Goal: Check status: Check status

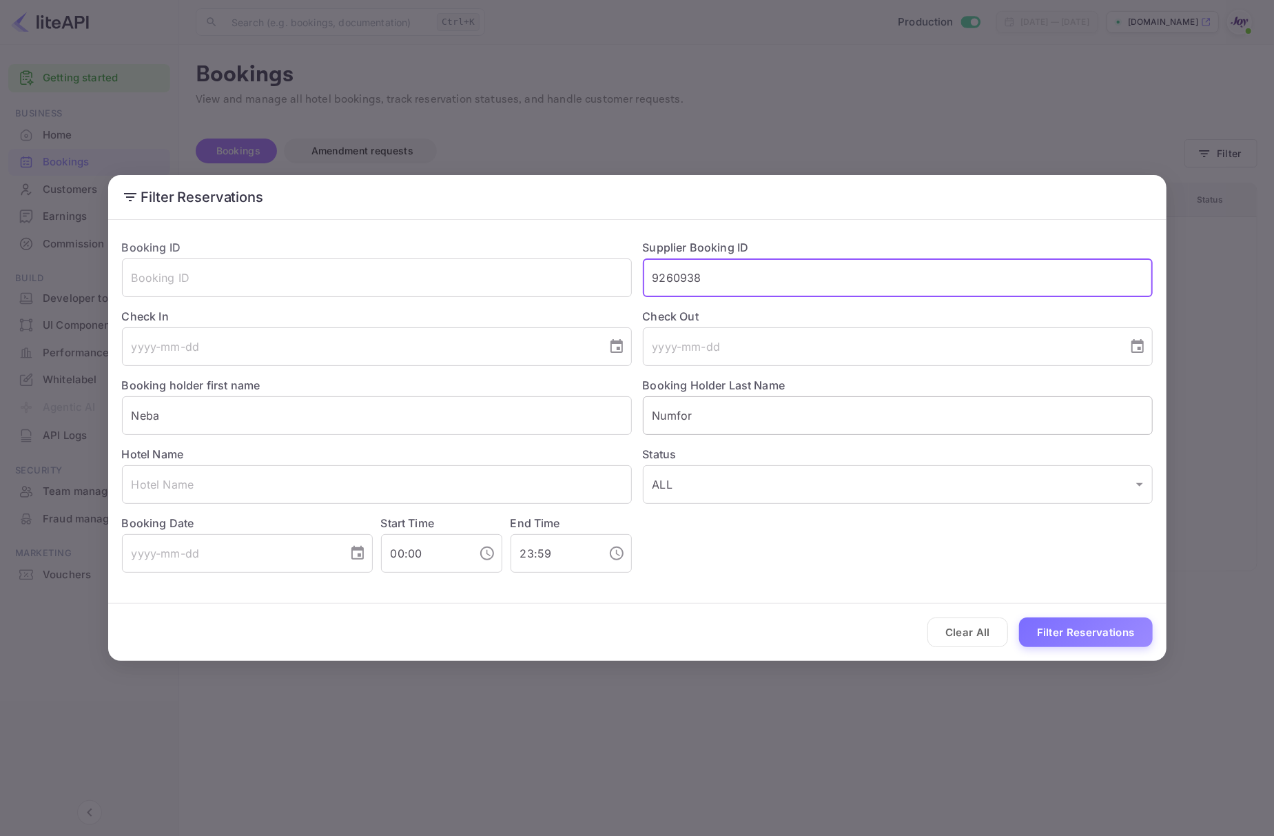
type input "9260938"
click at [718, 406] on input "Numfor" at bounding box center [898, 415] width 510 height 39
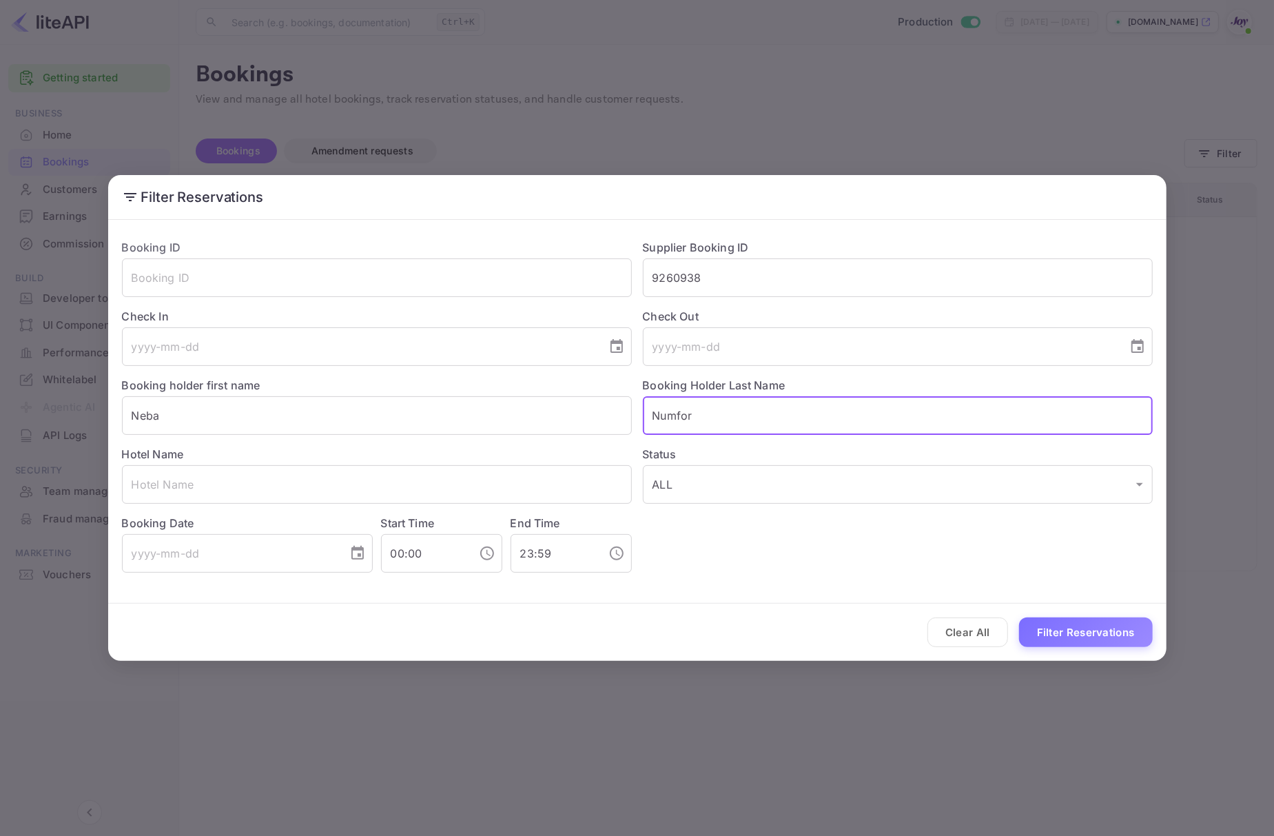
click at [718, 406] on input "Numfor" at bounding box center [898, 415] width 510 height 39
click at [403, 422] on input "Neba" at bounding box center [377, 415] width 510 height 39
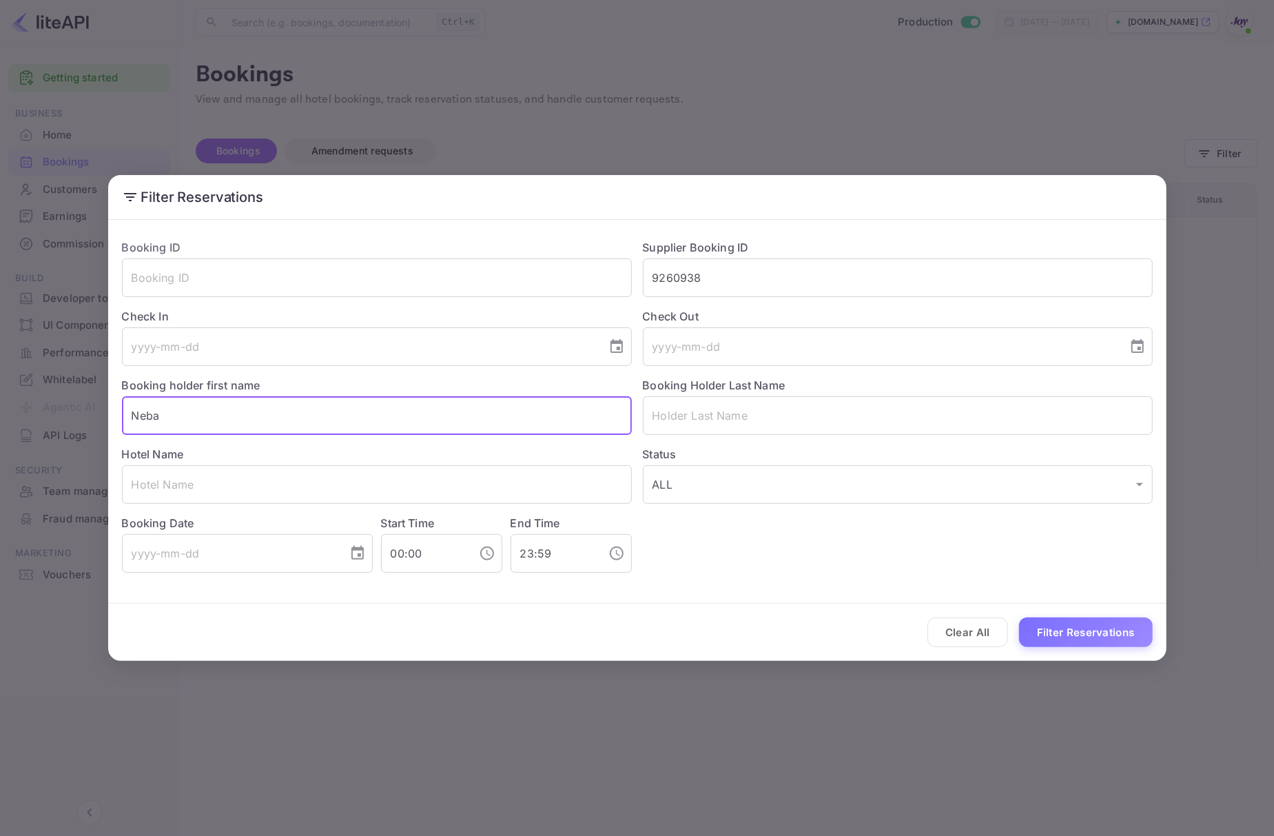
click at [403, 422] on input "Neba" at bounding box center [377, 415] width 510 height 39
click at [1042, 623] on button "Filter Reservations" at bounding box center [1086, 632] width 134 height 30
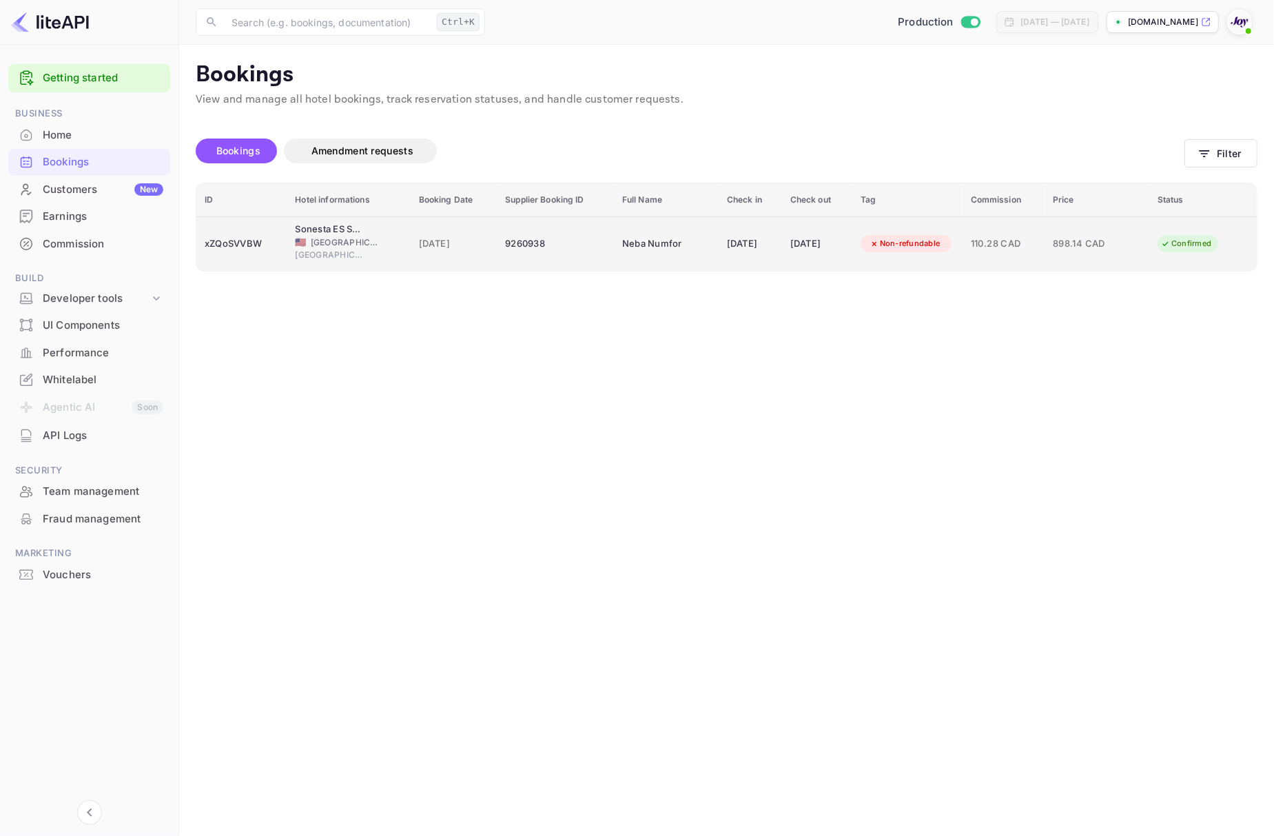
click at [241, 244] on div "xZQoSVVBW" at bounding box center [242, 244] width 74 height 22
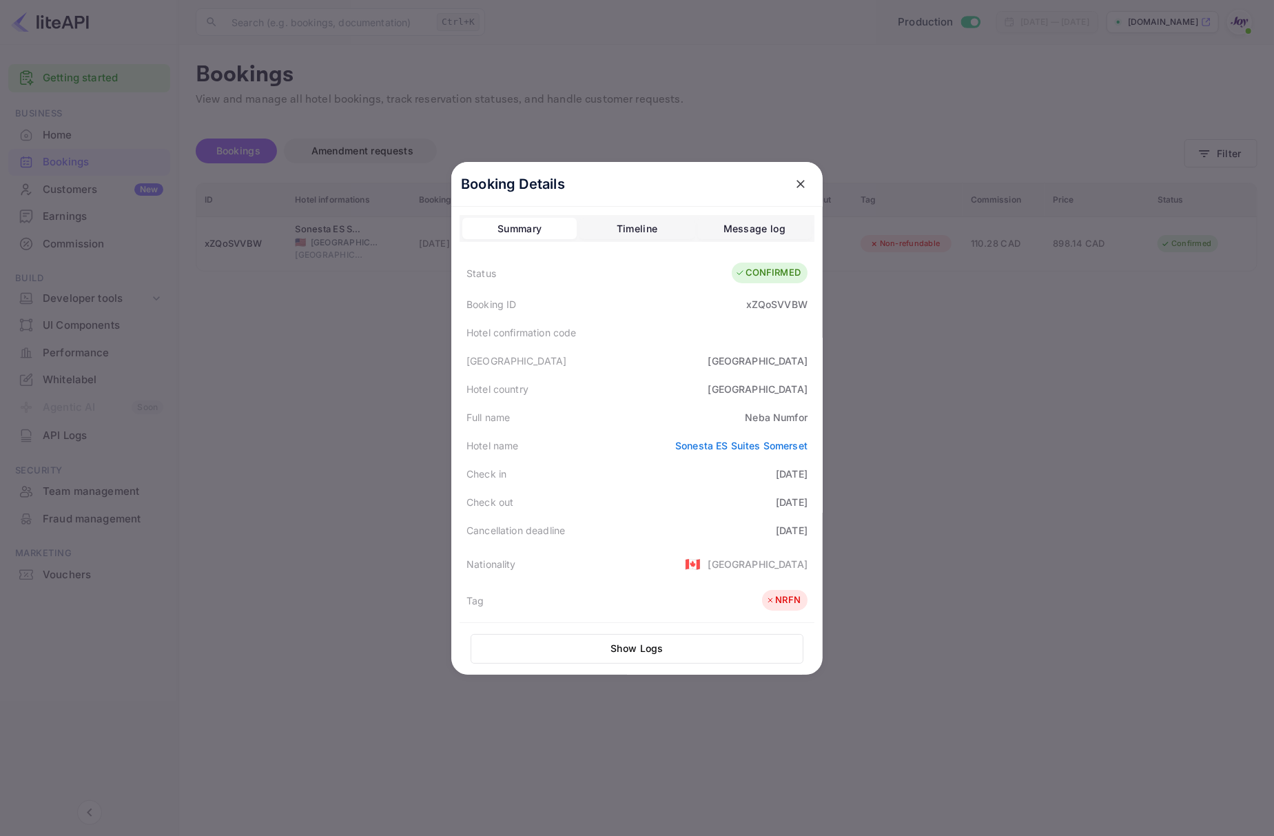
click at [353, 428] on div at bounding box center [637, 418] width 1274 height 836
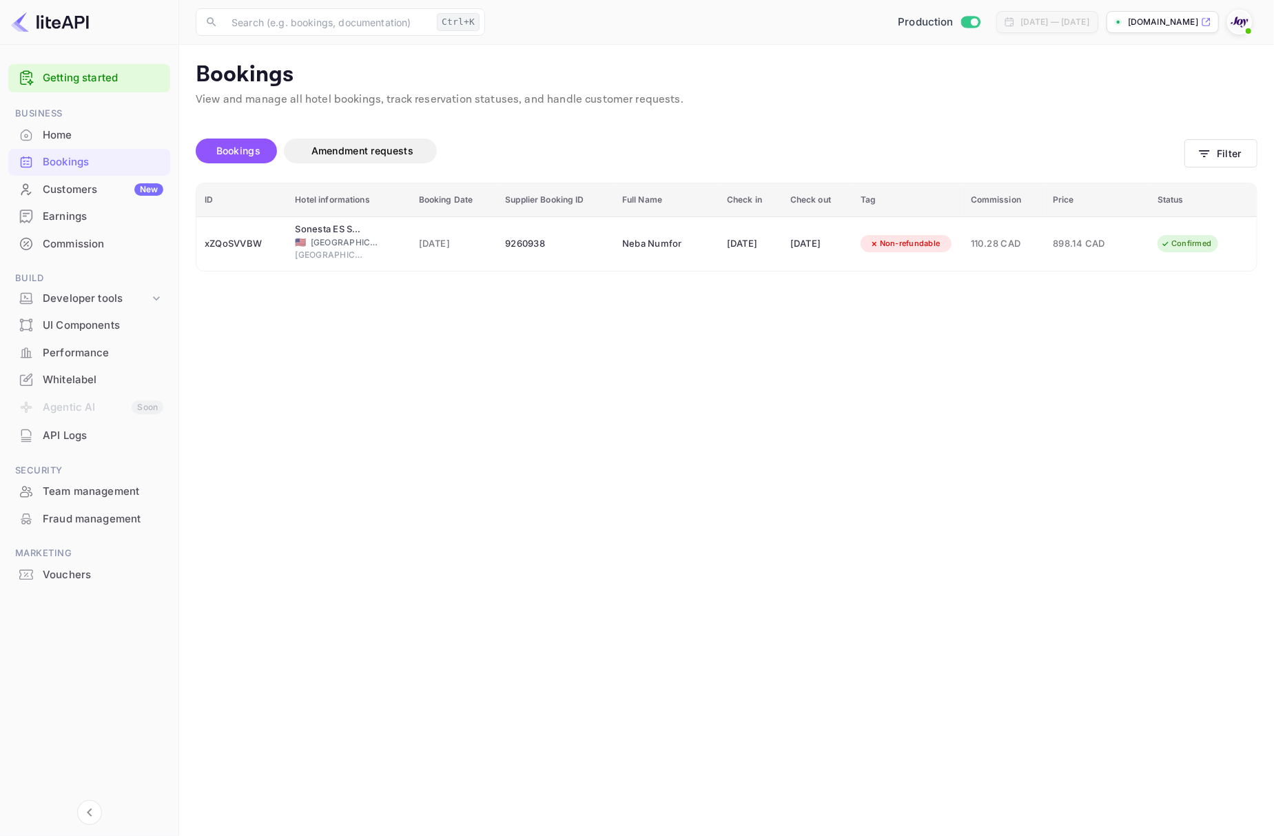
drag, startPoint x: 76, startPoint y: 143, endPoint x: 86, endPoint y: 118, distance: 26.9
click at [76, 143] on div "Home" at bounding box center [89, 135] width 162 height 27
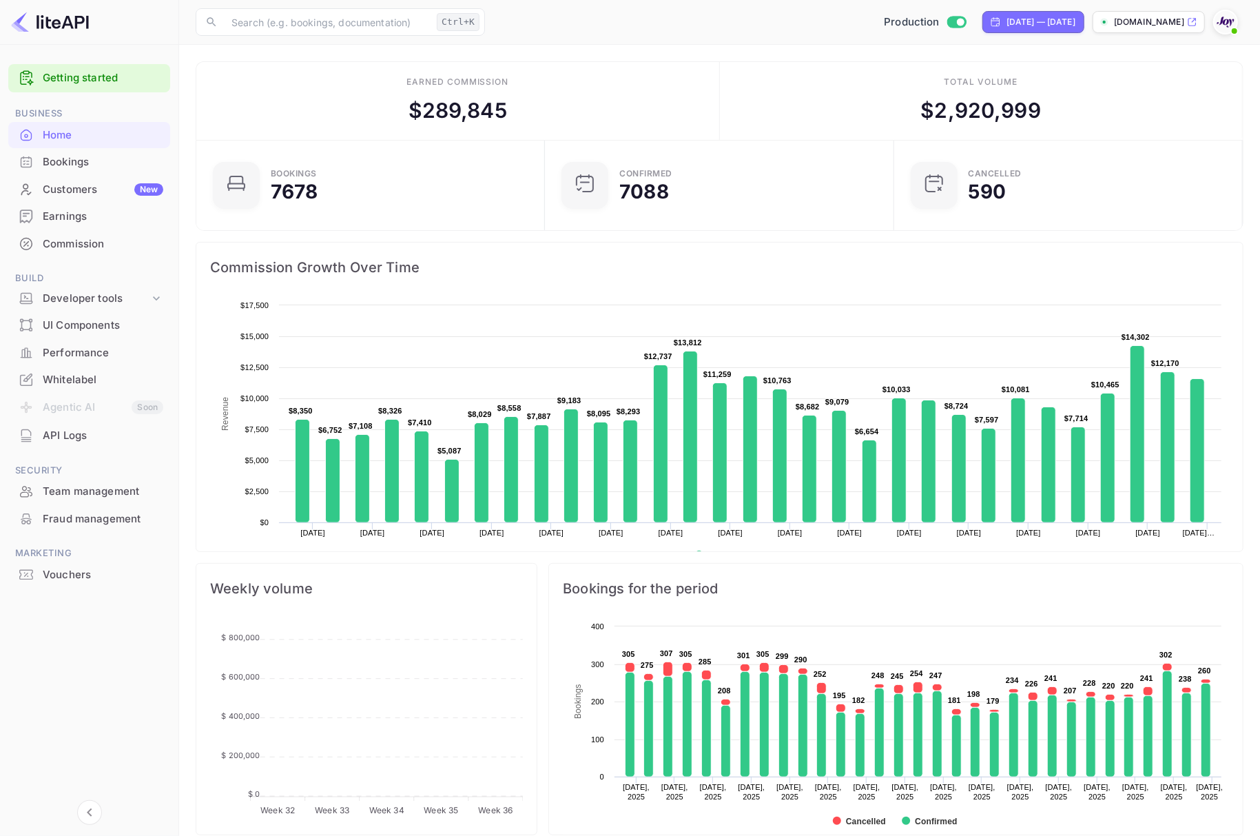
scroll to position [14, 14]
